Goal: Complete application form

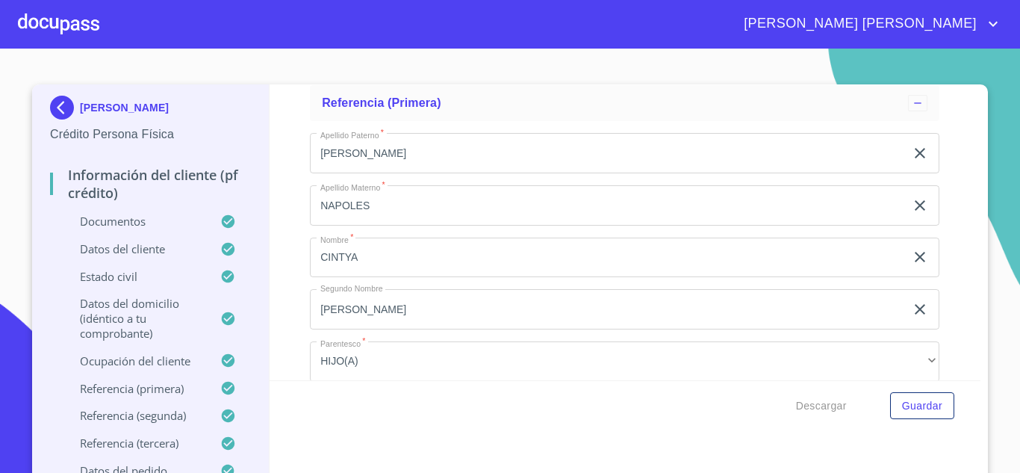
scroll to position [6272, 0]
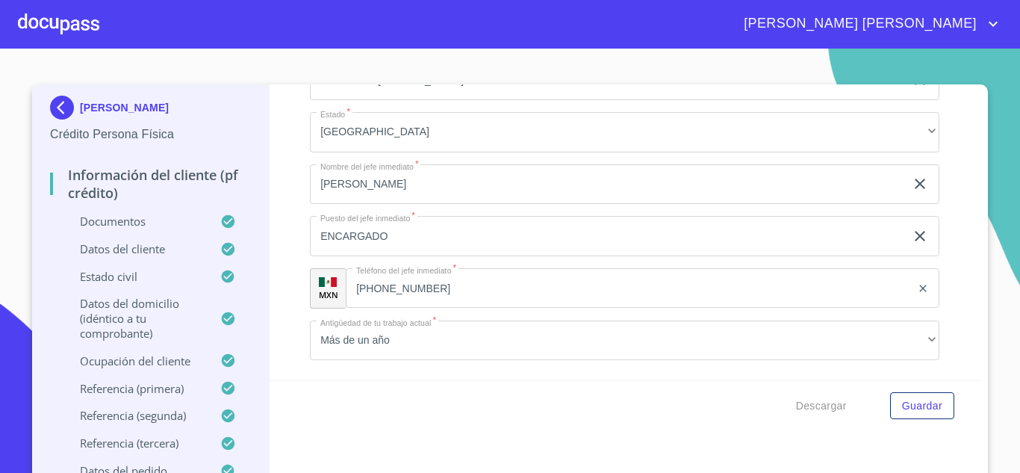
click at [52, 110] on img at bounding box center [65, 108] width 30 height 24
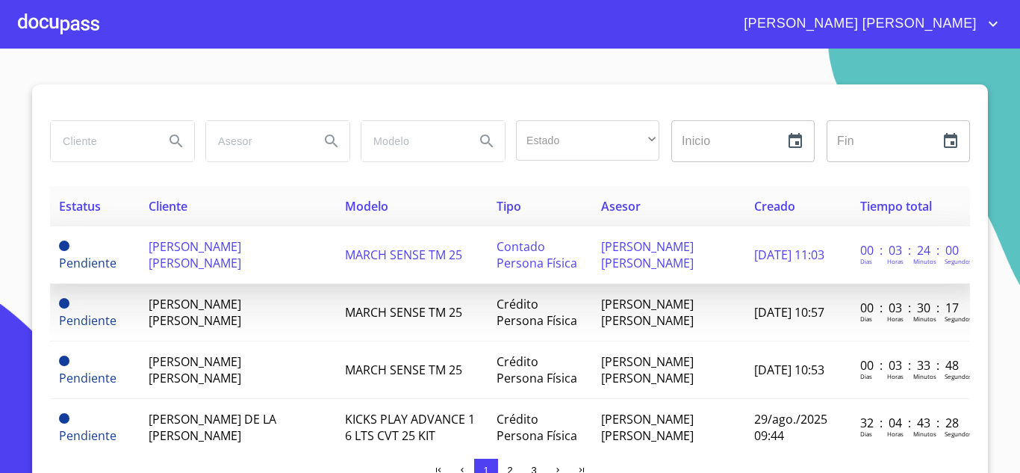
click at [178, 264] on span "[PERSON_NAME] [PERSON_NAME]" at bounding box center [195, 254] width 93 height 33
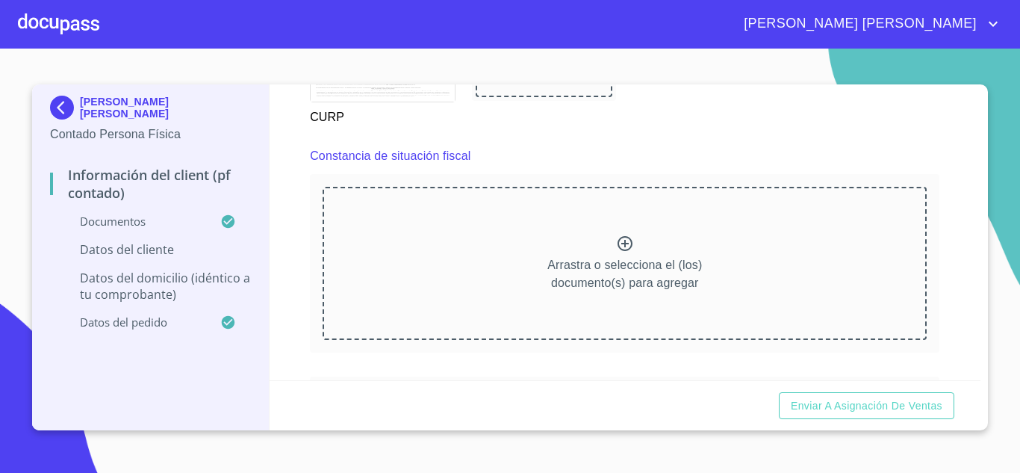
scroll to position [2046, 0]
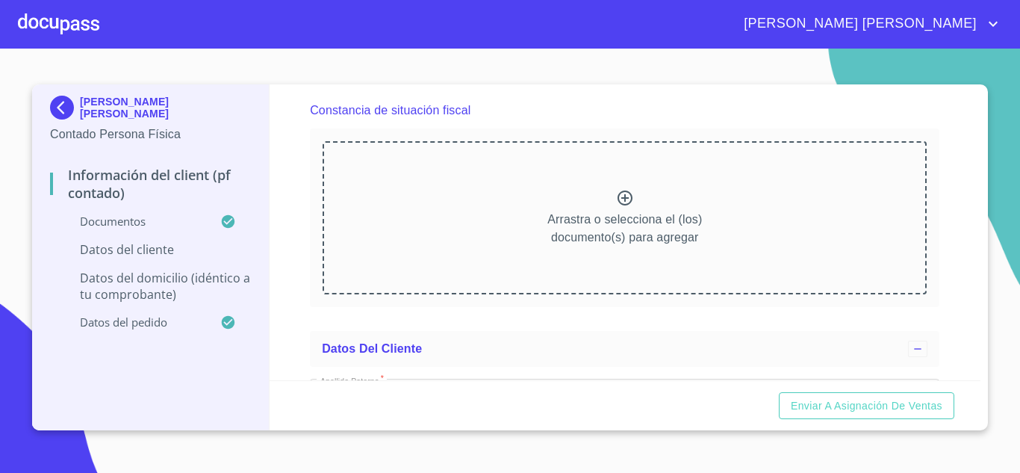
click at [620, 205] on icon at bounding box center [624, 197] width 15 height 15
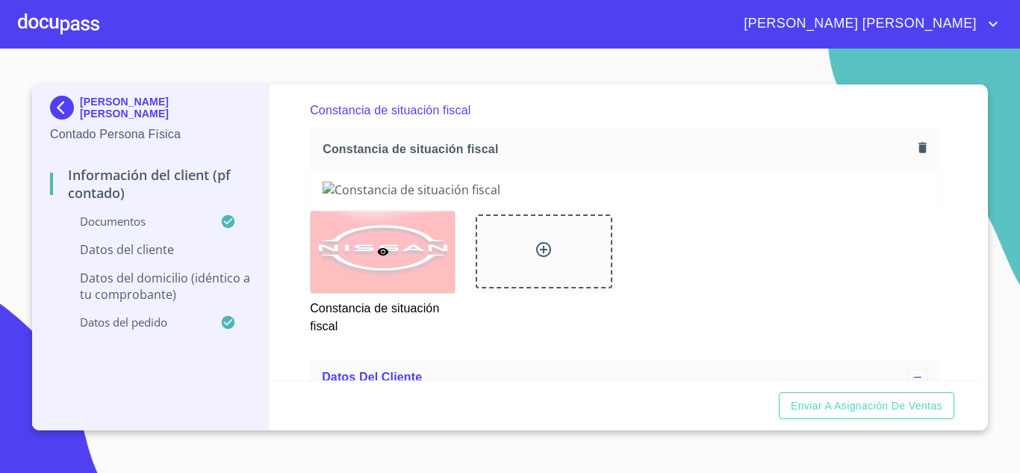
click at [933, 290] on div "Información del Client (PF contado) Documentos Documento de identificación.   *…" at bounding box center [626, 232] width 712 height 296
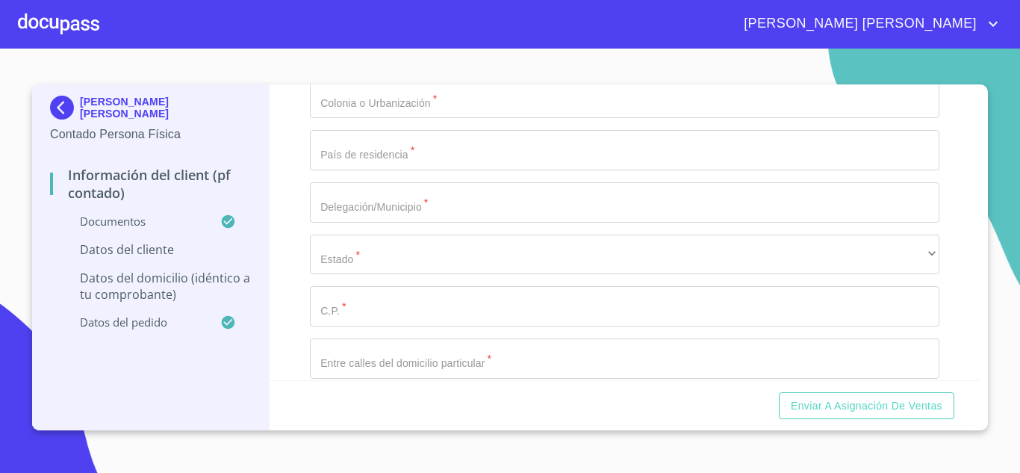
scroll to position [3240, 0]
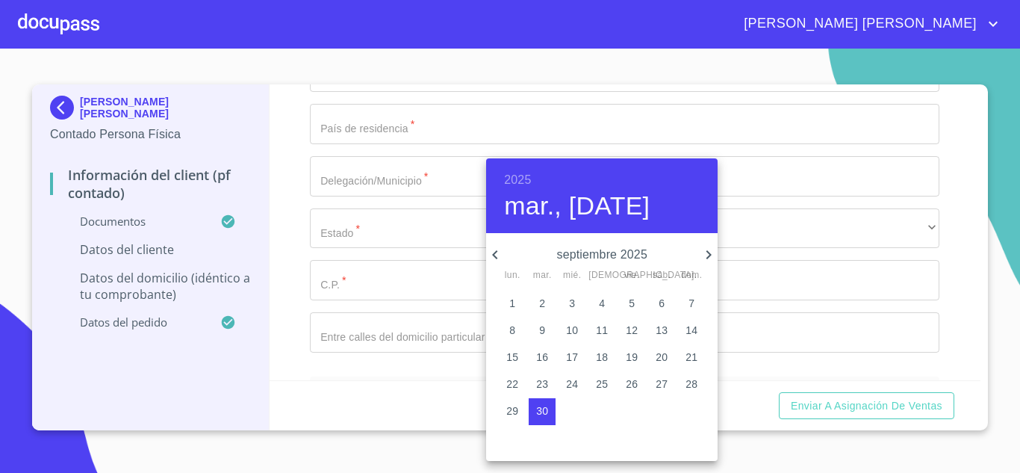
click at [522, 182] on h6 "2025" at bounding box center [517, 179] width 27 height 21
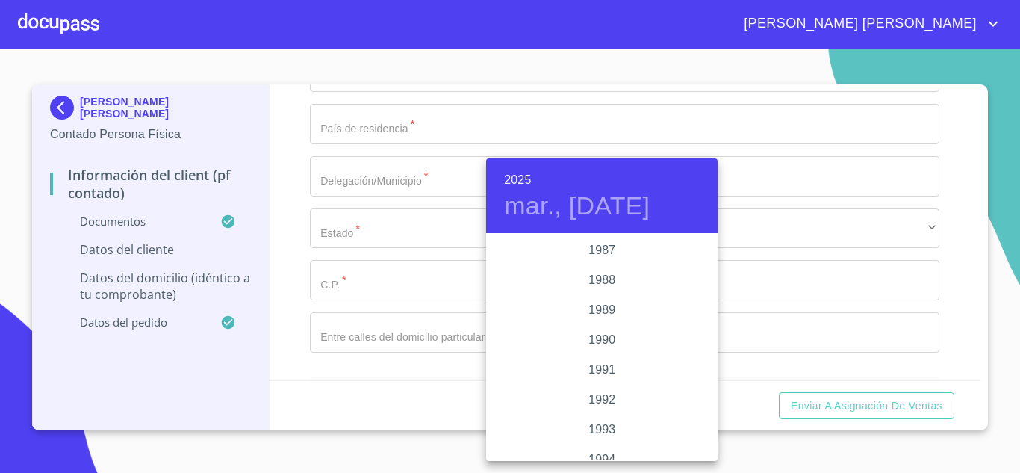
scroll to position [1777, 0]
click at [609, 272] on div "1985" at bounding box center [601, 265] width 231 height 30
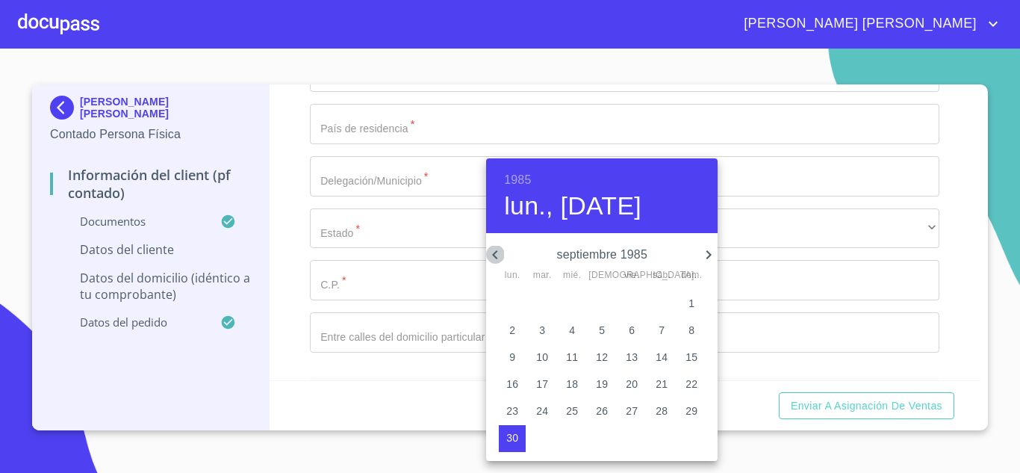
click at [491, 253] on icon "button" at bounding box center [495, 255] width 18 height 18
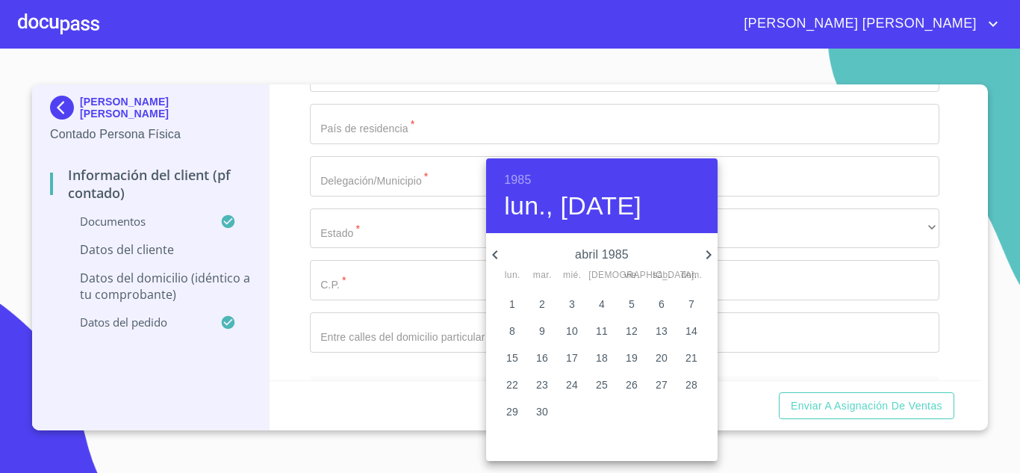
click at [491, 253] on icon "button" at bounding box center [495, 255] width 18 height 18
click at [656, 328] on span "9" at bounding box center [661, 330] width 27 height 15
type input "9 de mar. de 1985"
click at [299, 259] on div at bounding box center [510, 236] width 1020 height 473
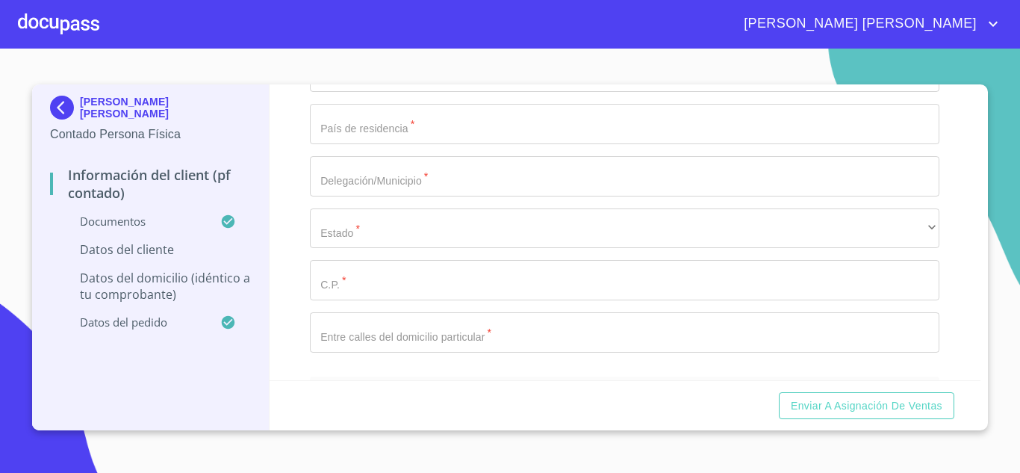
type input "XAXX010101000"
click at [292, 317] on div "Información del Client (PF contado) Documentos Documento de identificación.   *…" at bounding box center [626, 232] width 712 height 296
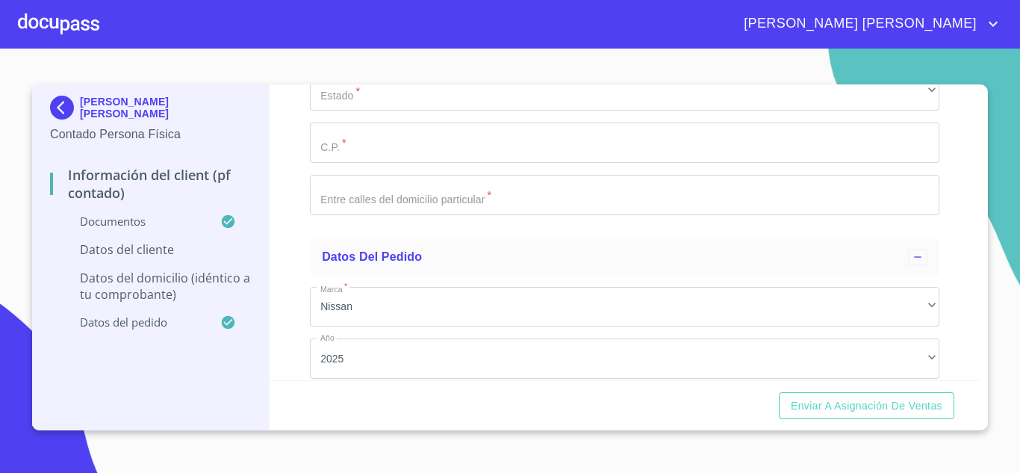
scroll to position [3390, 0]
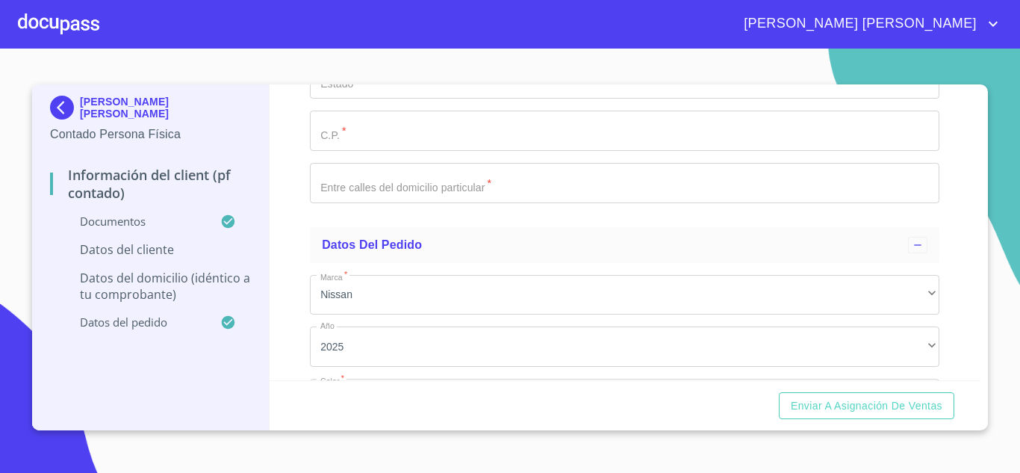
type input "GUMI850309MJCVRL06"
type input "1366041588"
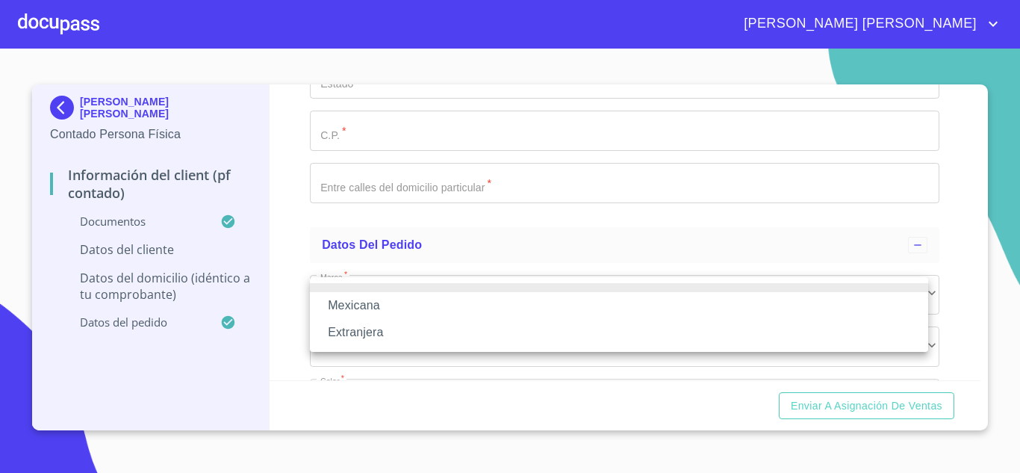
click at [345, 307] on li "Mexicana" at bounding box center [619, 305] width 618 height 27
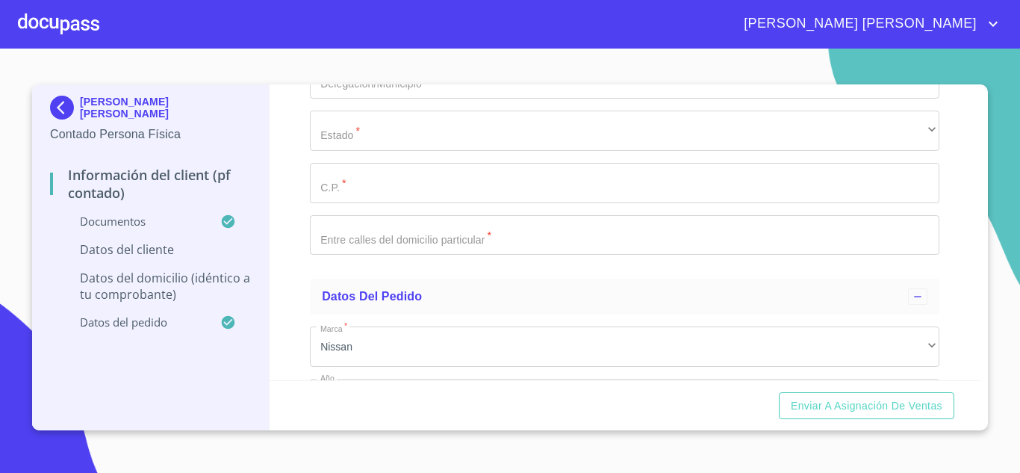
type input "[GEOGRAPHIC_DATA]"
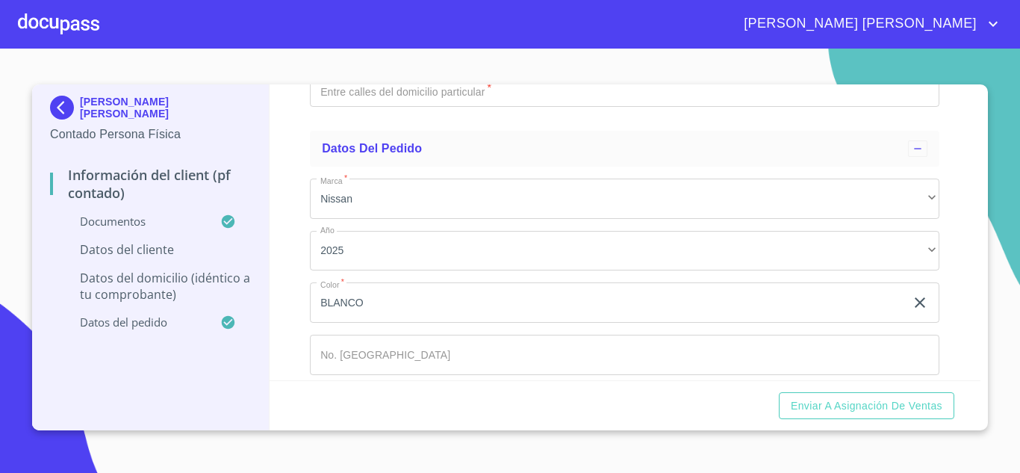
scroll to position [3539, 0]
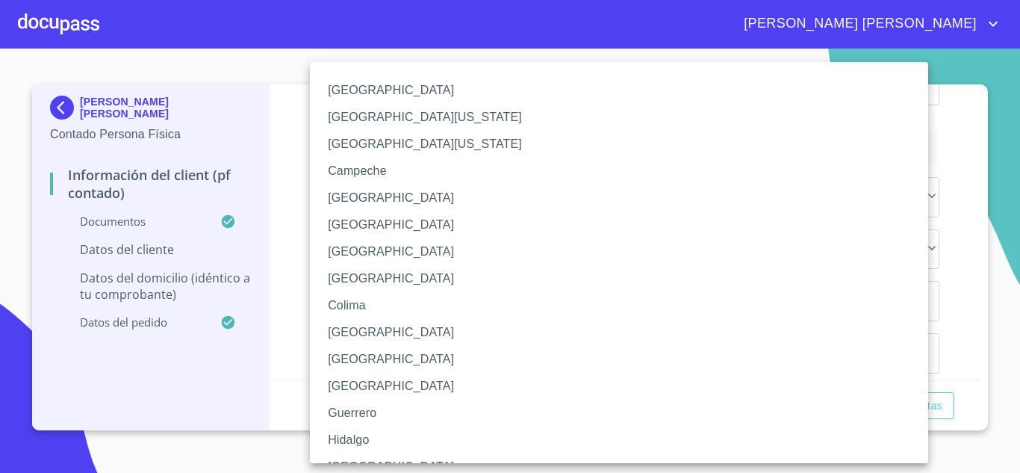
click at [345, 458] on li "[GEOGRAPHIC_DATA]" at bounding box center [624, 466] width 629 height 27
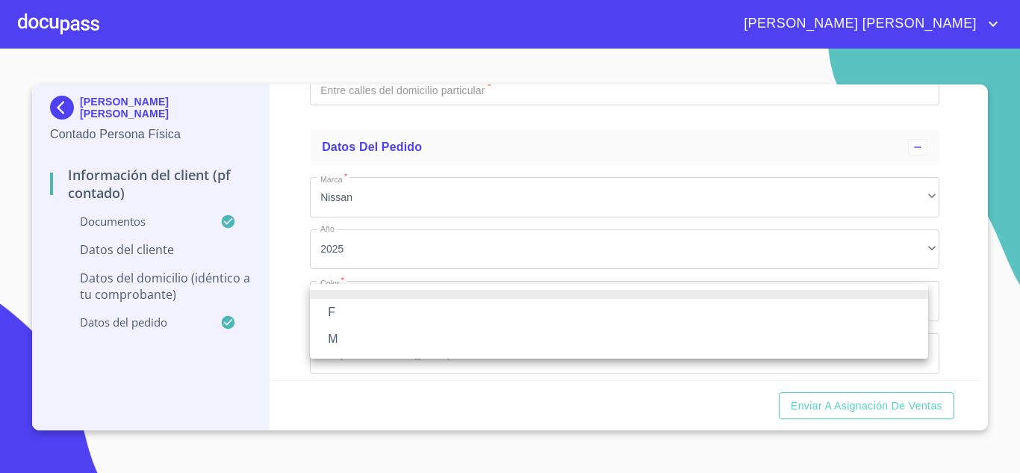
click at [355, 311] on li "F" at bounding box center [619, 312] width 618 height 27
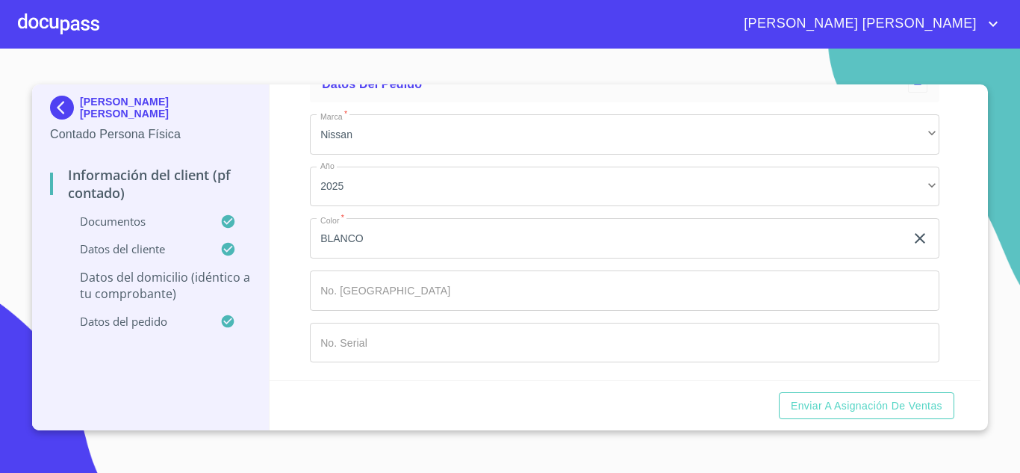
type input "JACARANDAS"
type input "1"
type input "4050"
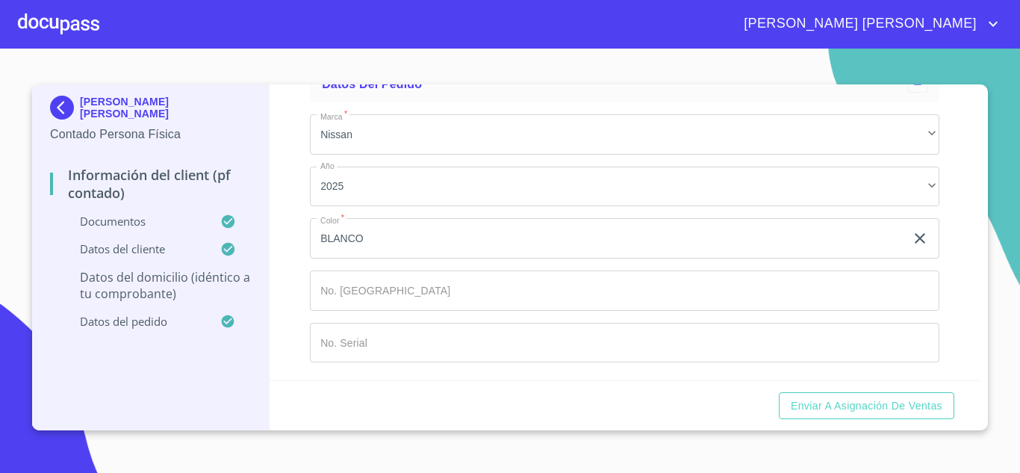
type input "16 D"
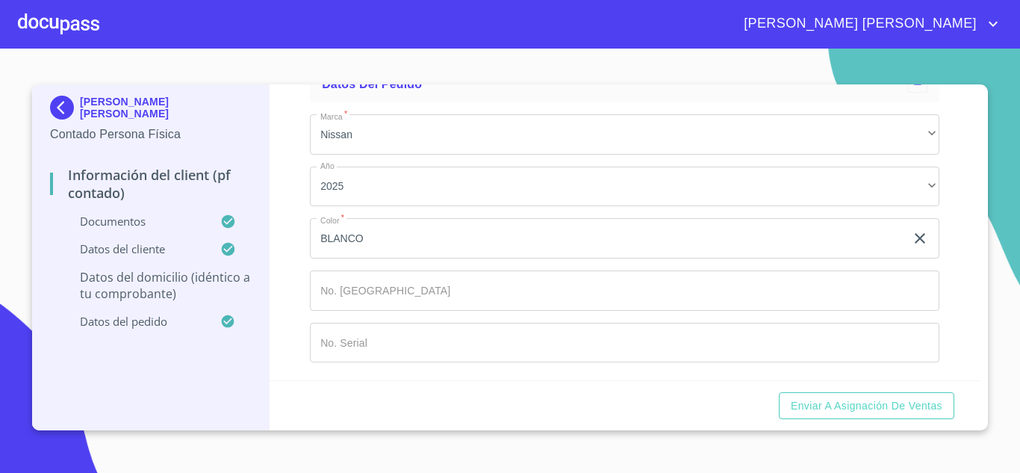
type input "ARBOLEDAS"
type input "[GEOGRAPHIC_DATA]"
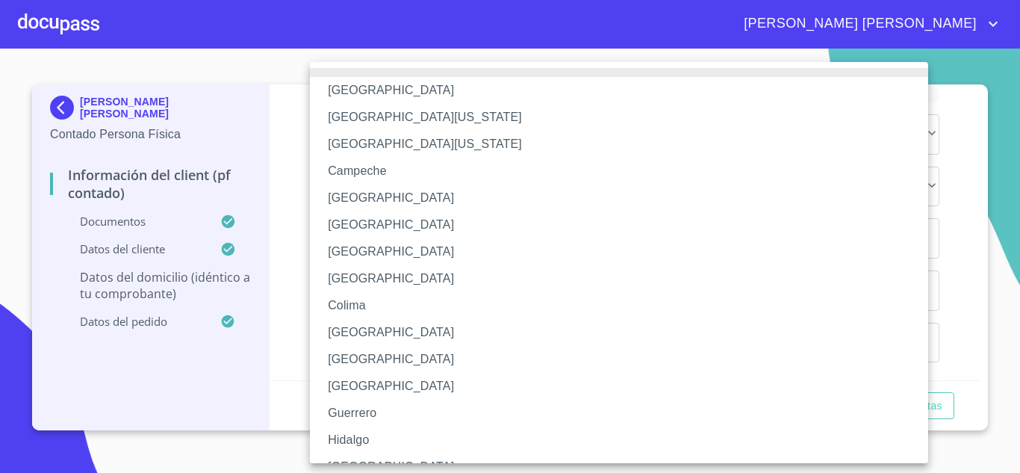
click at [349, 455] on li "[GEOGRAPHIC_DATA]" at bounding box center [624, 466] width 629 height 27
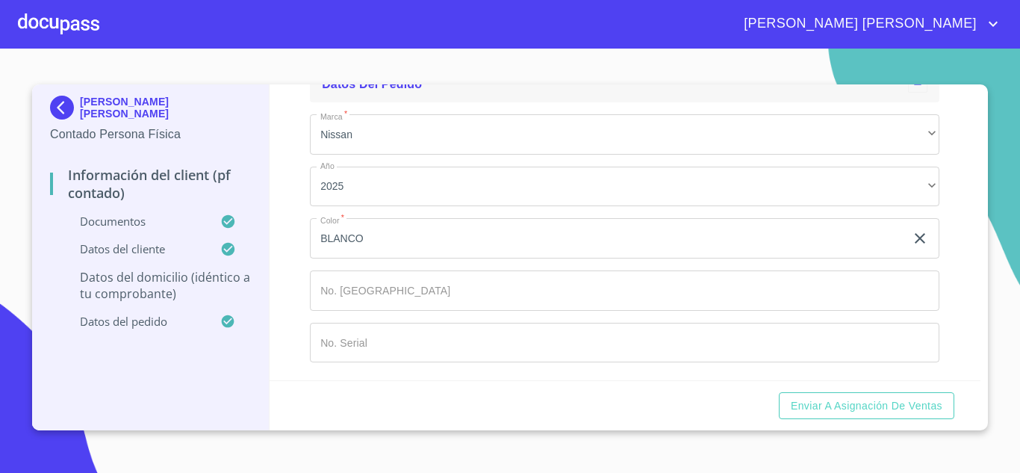
scroll to position [4136, 0]
type input "44980"
click at [323, 43] on input "Documento de identificación.   *" at bounding box center [624, 23] width 629 height 40
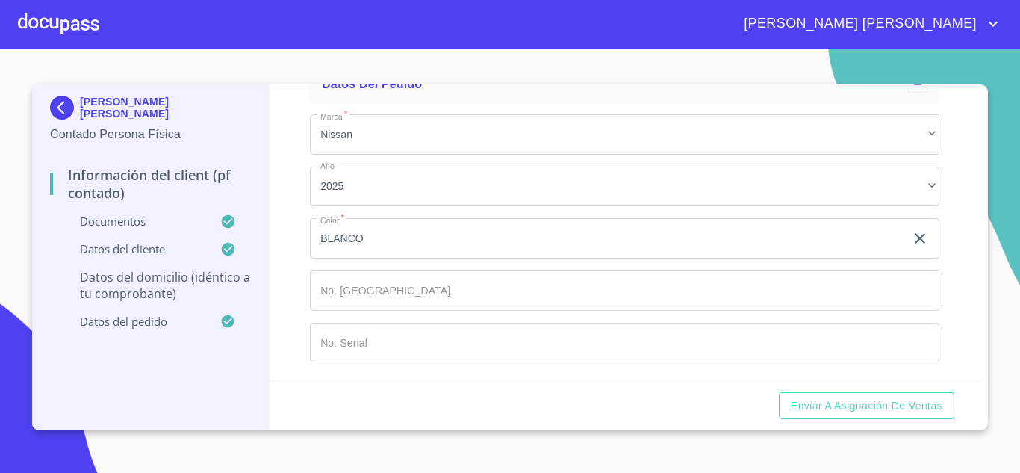
type input "HEBRIDAS Y ANTIGUA"
click at [303, 304] on div "Información del Client (PF contado) Documentos Documento de identificación.   *…" at bounding box center [626, 232] width 712 height 296
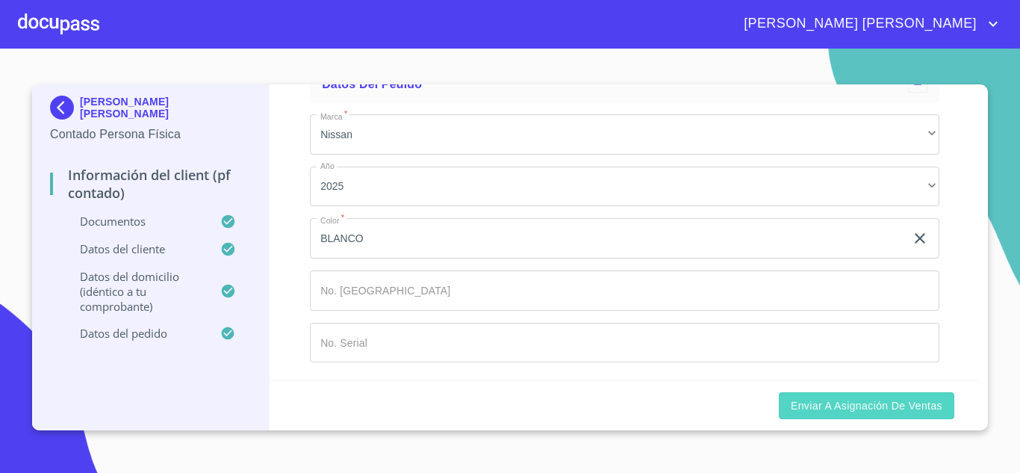
click at [892, 402] on span "Enviar a Asignación de Ventas" at bounding box center [867, 405] width 152 height 19
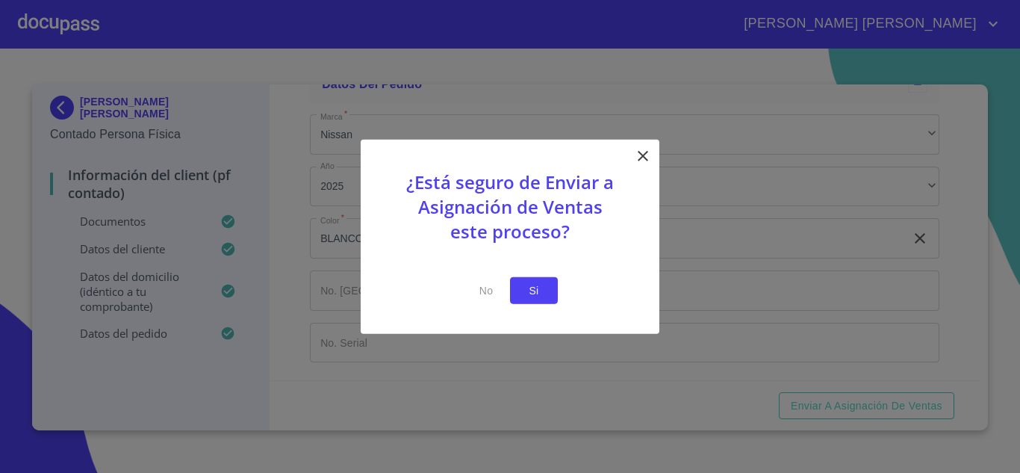
click at [538, 296] on span "Si" at bounding box center [534, 290] width 24 height 19
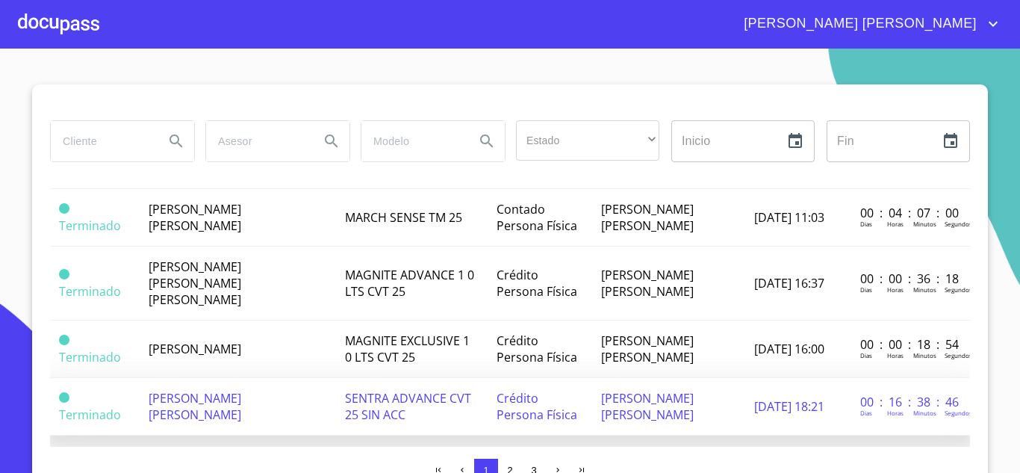
scroll to position [523, 0]
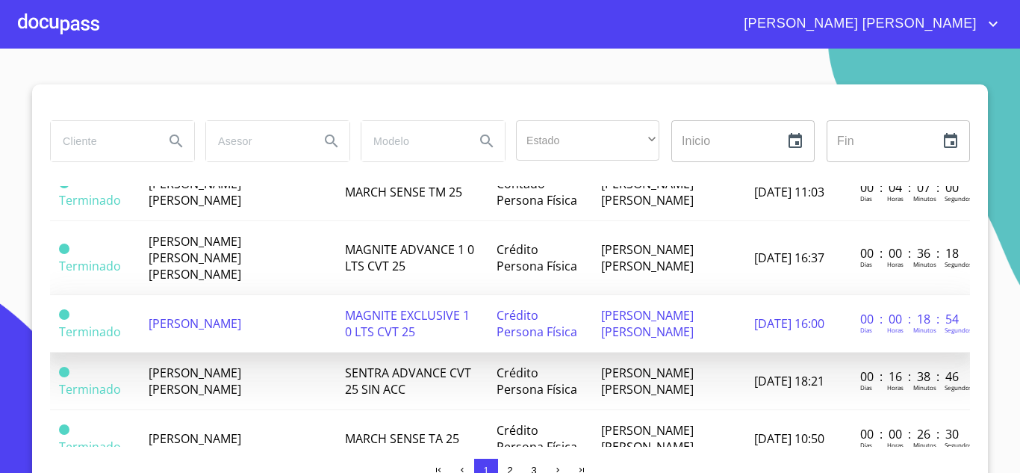
click at [243, 315] on td "[PERSON_NAME]" at bounding box center [238, 323] width 196 height 57
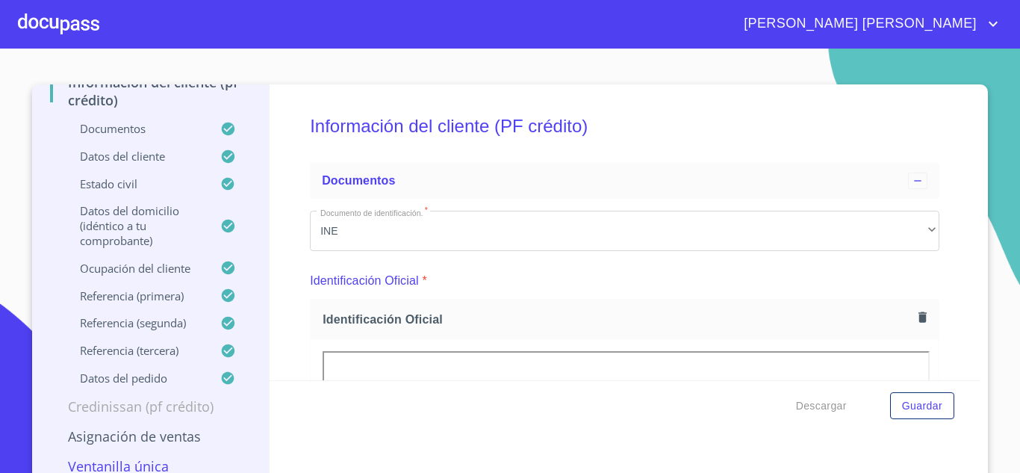
scroll to position [13, 0]
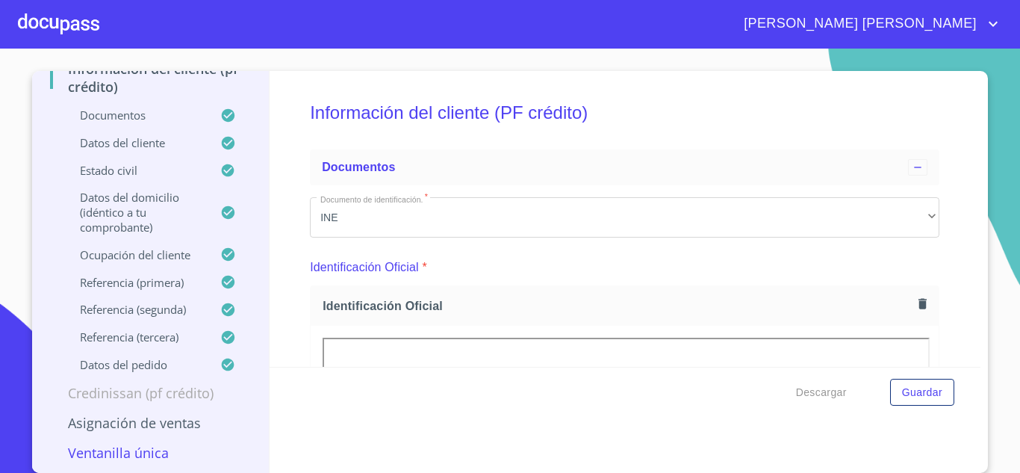
click at [68, 22] on div at bounding box center [58, 24] width 81 height 48
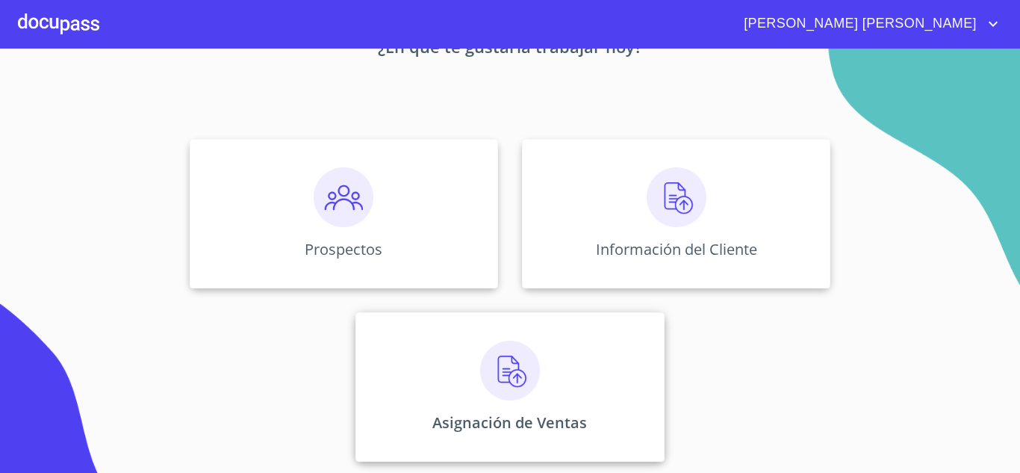
scroll to position [105, 0]
click at [505, 364] on img at bounding box center [510, 370] width 60 height 60
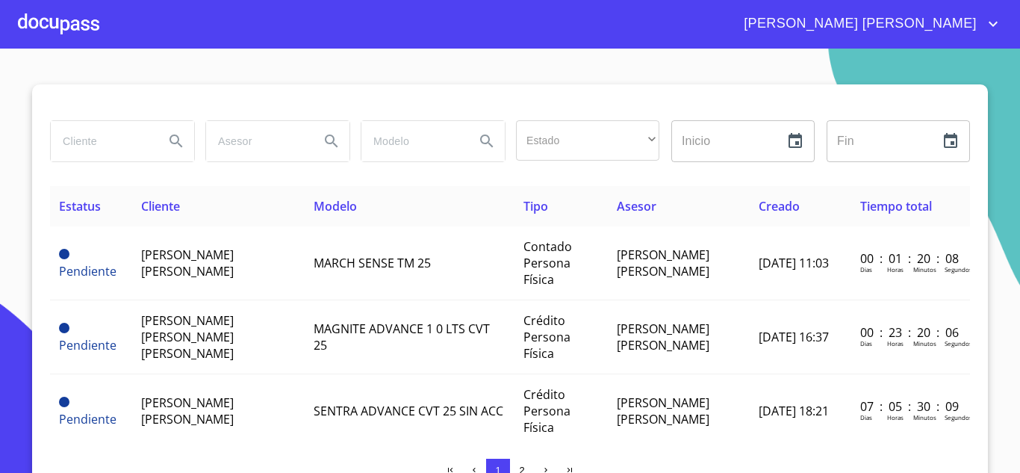
click at [34, 74] on section "Estado ​ ​ Inicio ​ Fin ​ Estatus Cliente Modelo Tipo Asesor Creado Tiempo tota…" at bounding box center [510, 261] width 1020 height 424
